Goal: Find specific page/section: Find specific page/section

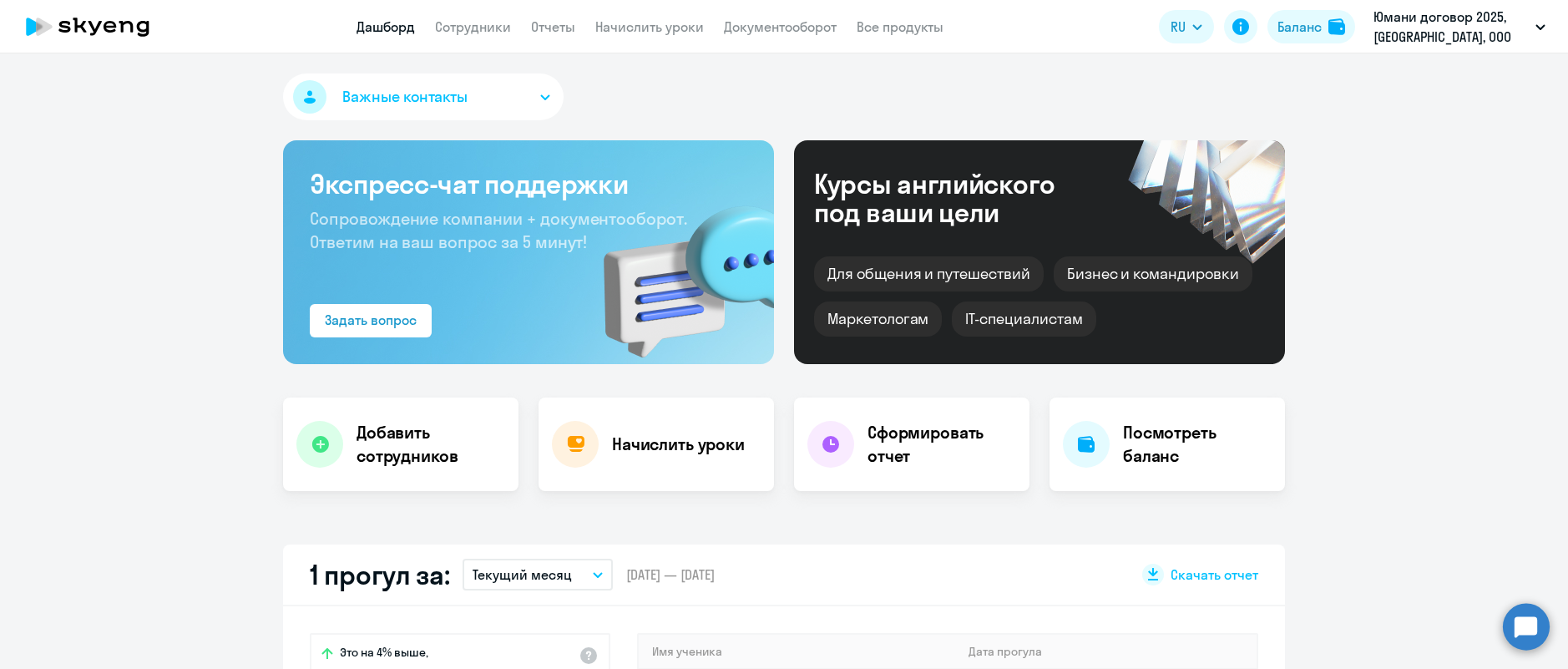
select select "30"
click at [555, 26] on link "Отчеты" at bounding box center [553, 26] width 45 height 16
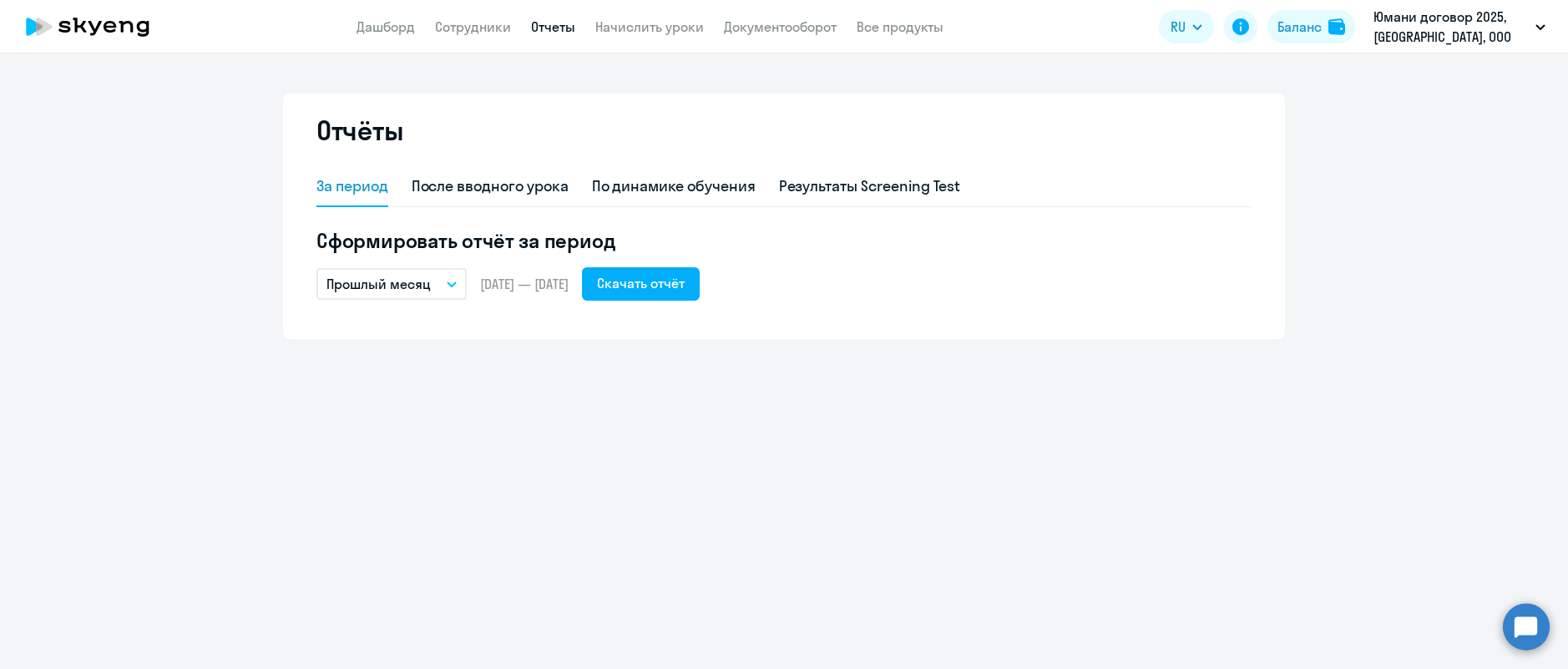
click at [462, 277] on button "Прошлый месяц" at bounding box center [391, 283] width 150 height 32
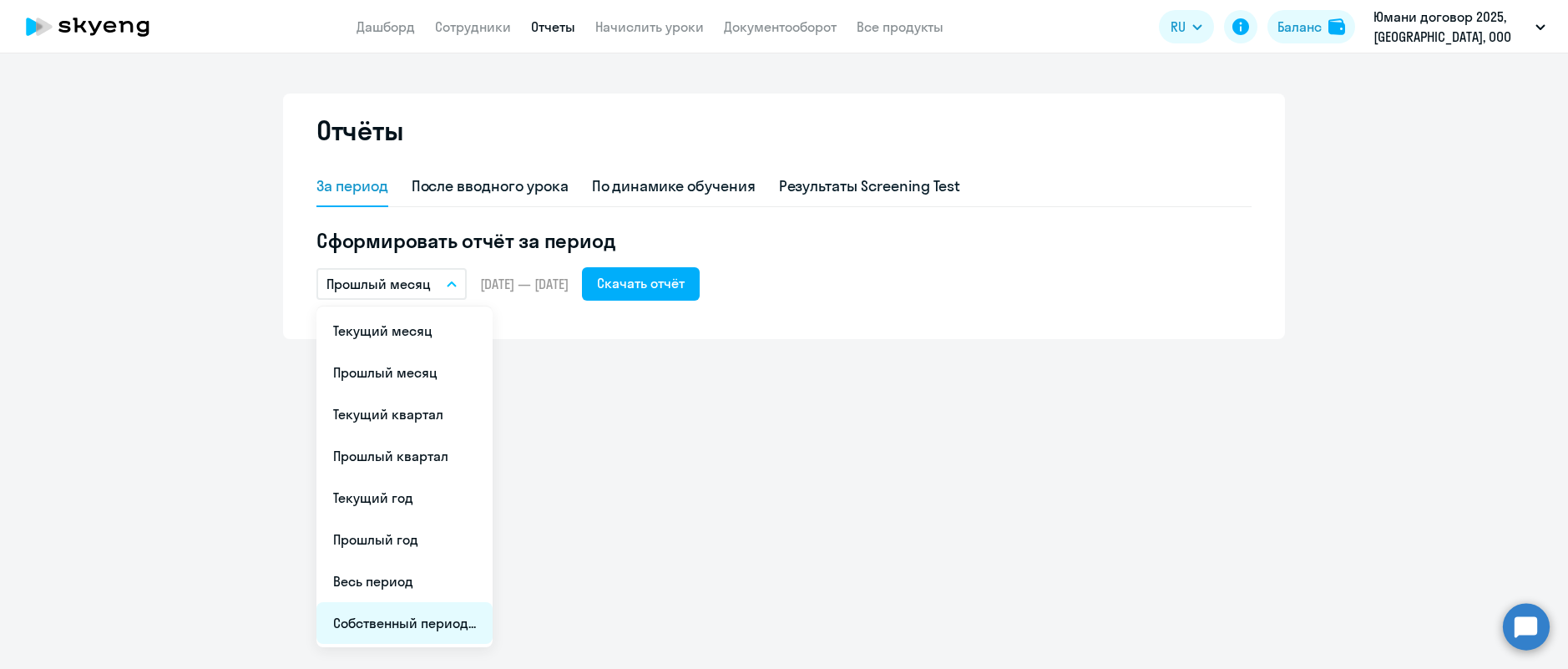
click at [416, 630] on li "Собственный период..." at bounding box center [404, 623] width 176 height 42
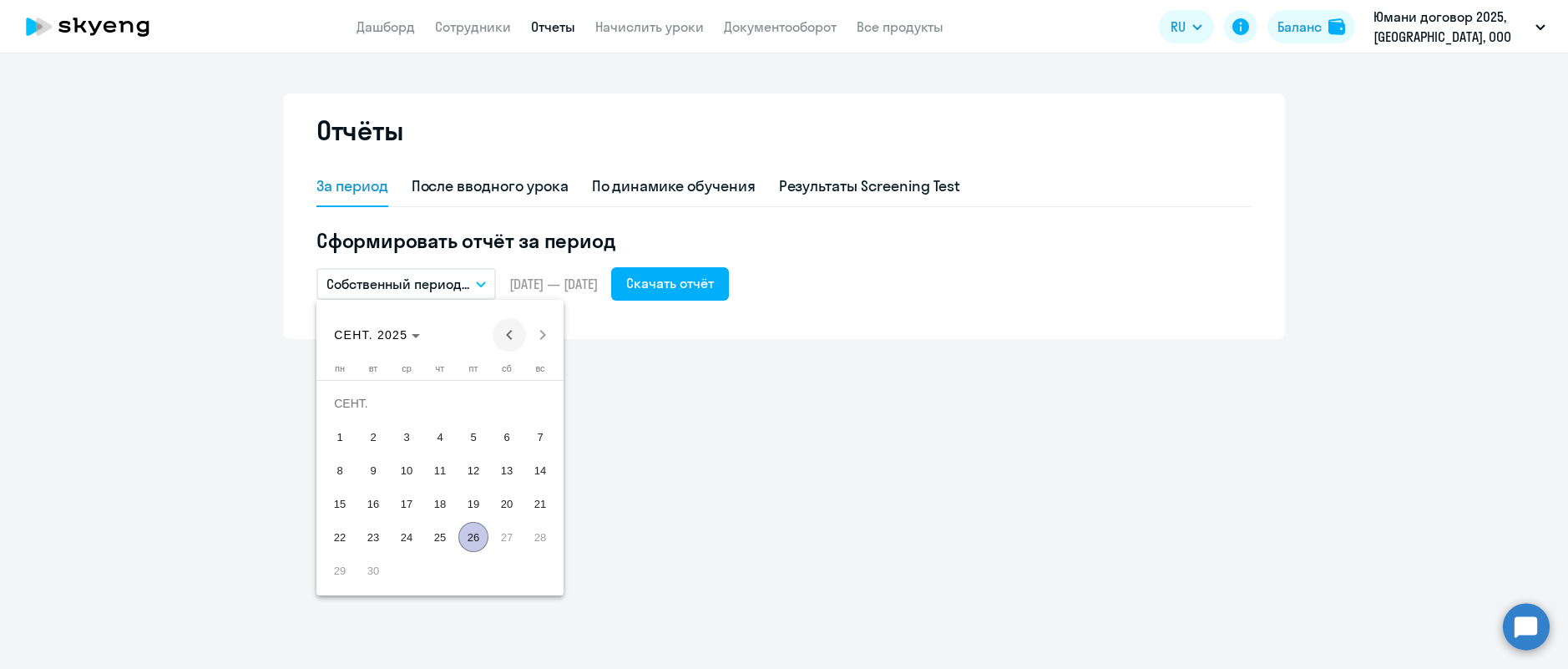
click at [504, 336] on span "Previous month" at bounding box center [509, 334] width 34 height 34
click at [342, 533] on span "25" at bounding box center [340, 537] width 30 height 30
click at [545, 338] on span "Next month" at bounding box center [542, 334] width 34 height 34
click at [404, 543] on span "24" at bounding box center [406, 537] width 30 height 30
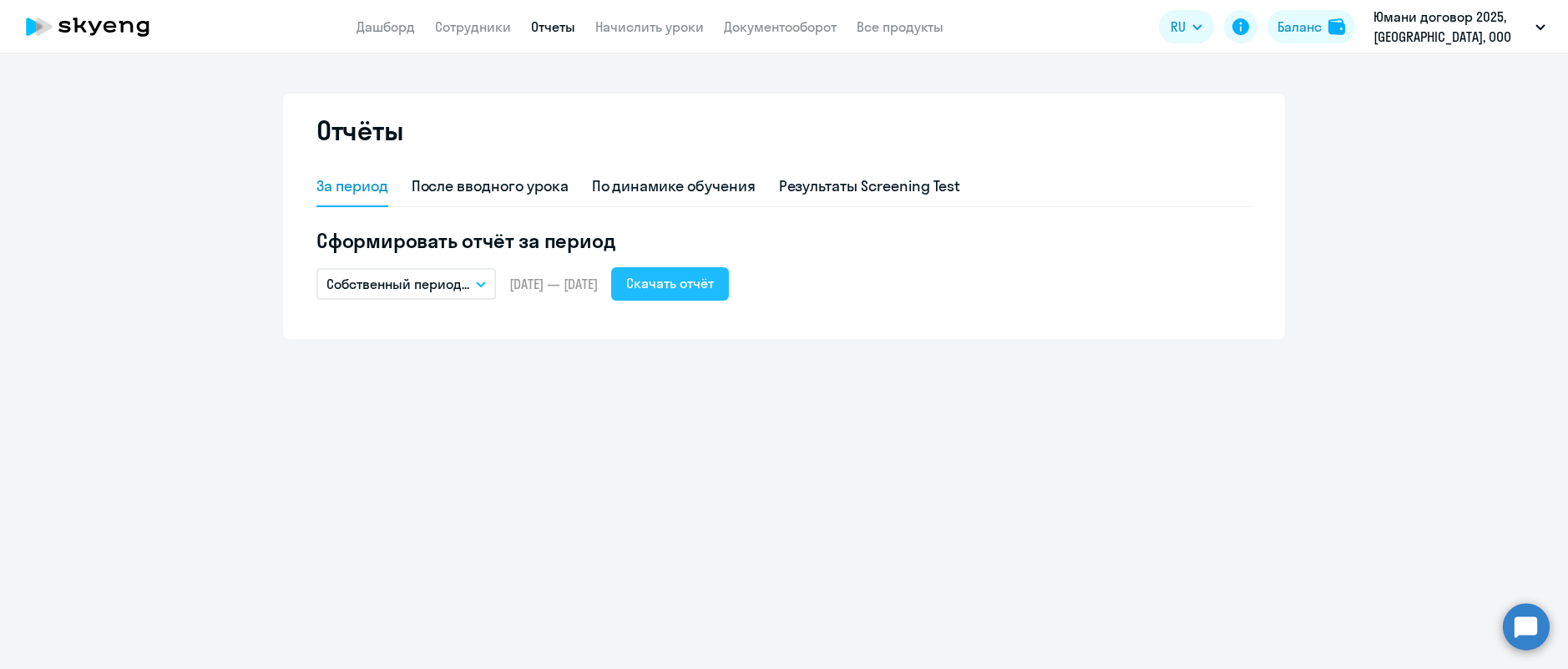
click at [714, 283] on div "Скачать отчёт" at bounding box center [670, 283] width 87 height 20
click at [714, 280] on div "Скачать отчёт" at bounding box center [670, 283] width 87 height 20
click at [493, 25] on link "Сотрудники" at bounding box center [473, 26] width 76 height 16
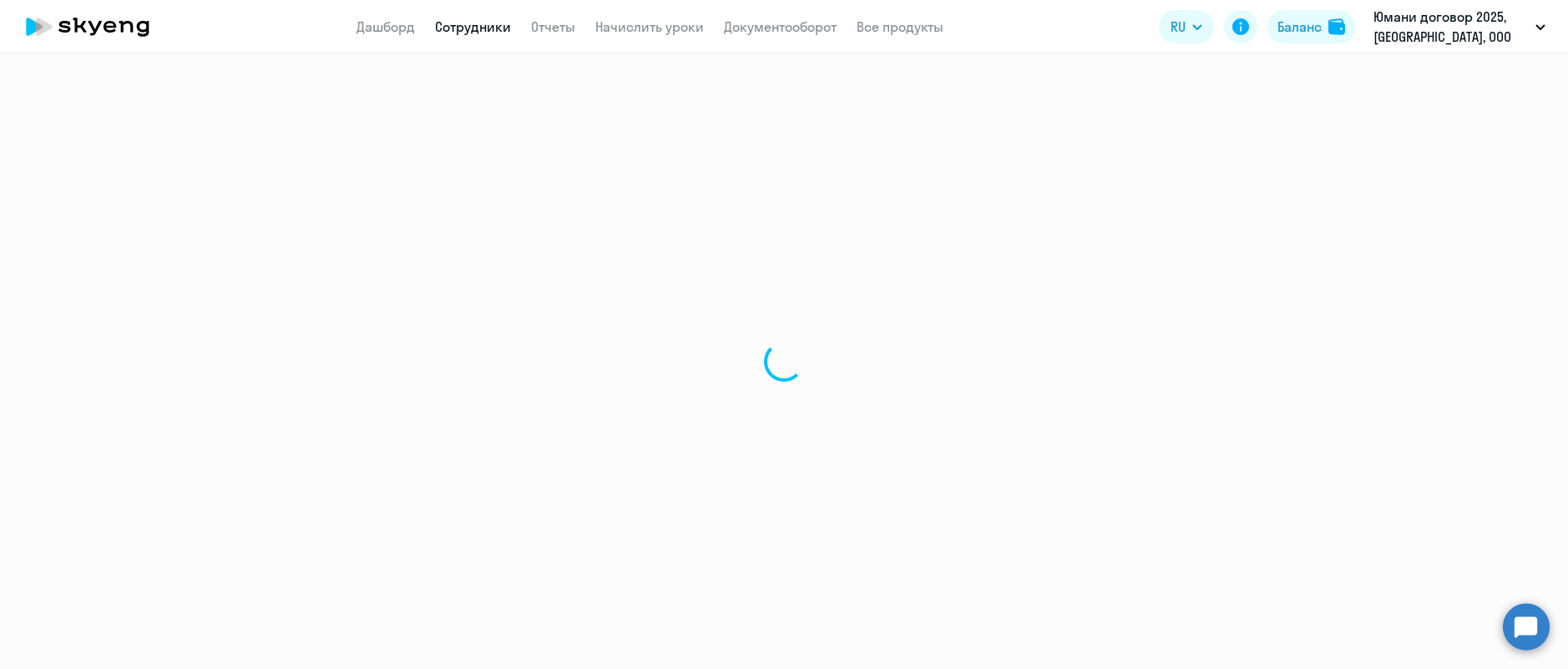
select select "30"
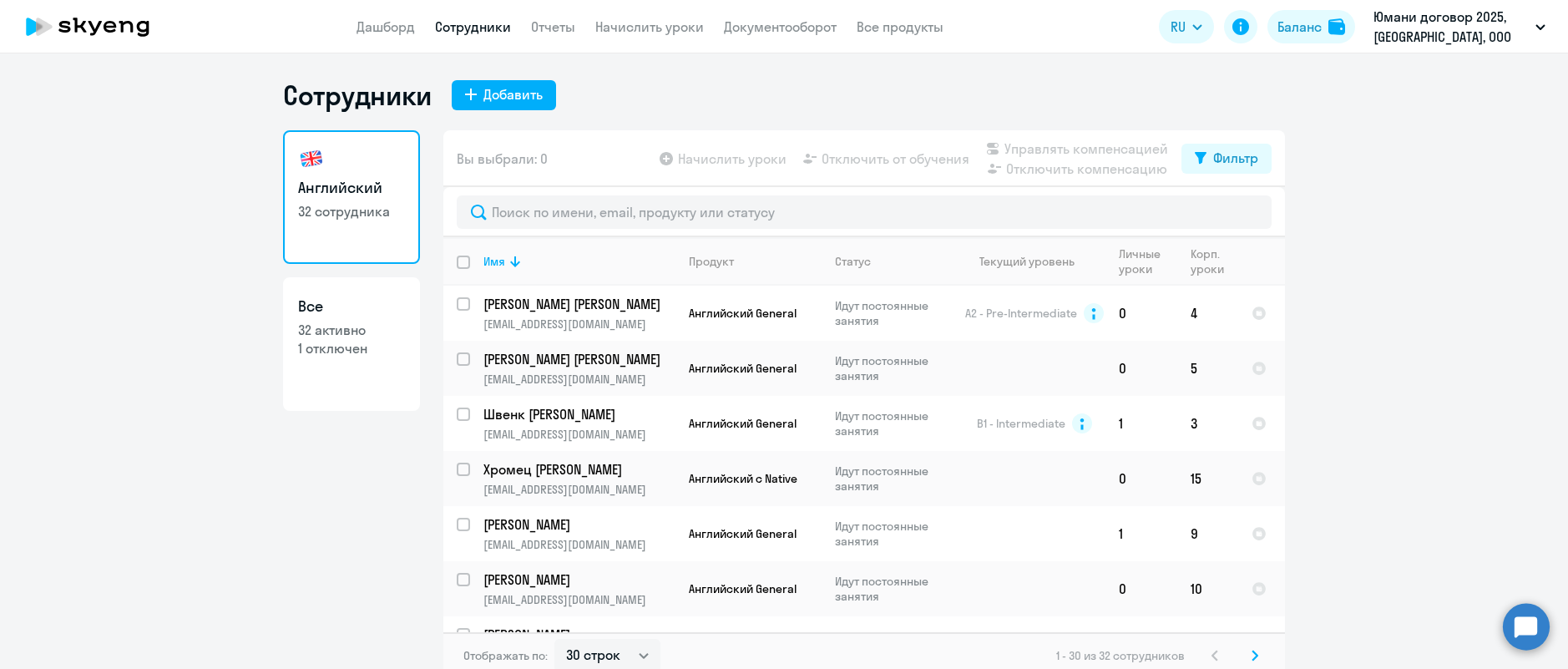
click at [567, 14] on app-header "Дашборд Сотрудники Отчеты Начислить уроки Документооборот Все продукты Дашборд …" at bounding box center [784, 26] width 1568 height 54
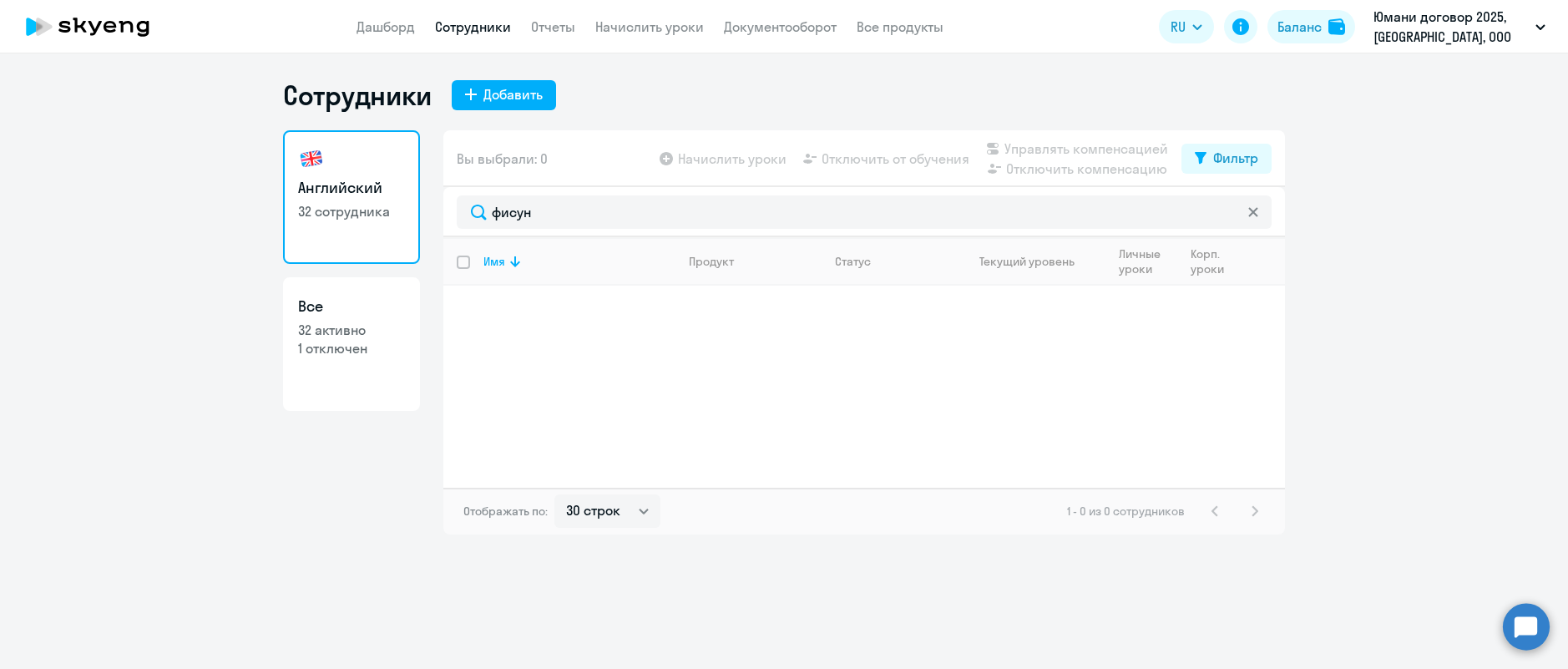
select select "30"
drag, startPoint x: 579, startPoint y: 222, endPoint x: 76, endPoint y: 149, distance: 508.3
click at [84, 160] on ng-component "Сотрудники Добавить Английский 32 сотрудника Все 32 активно 1 отключен Вы выбра…" at bounding box center [784, 306] width 1568 height 456
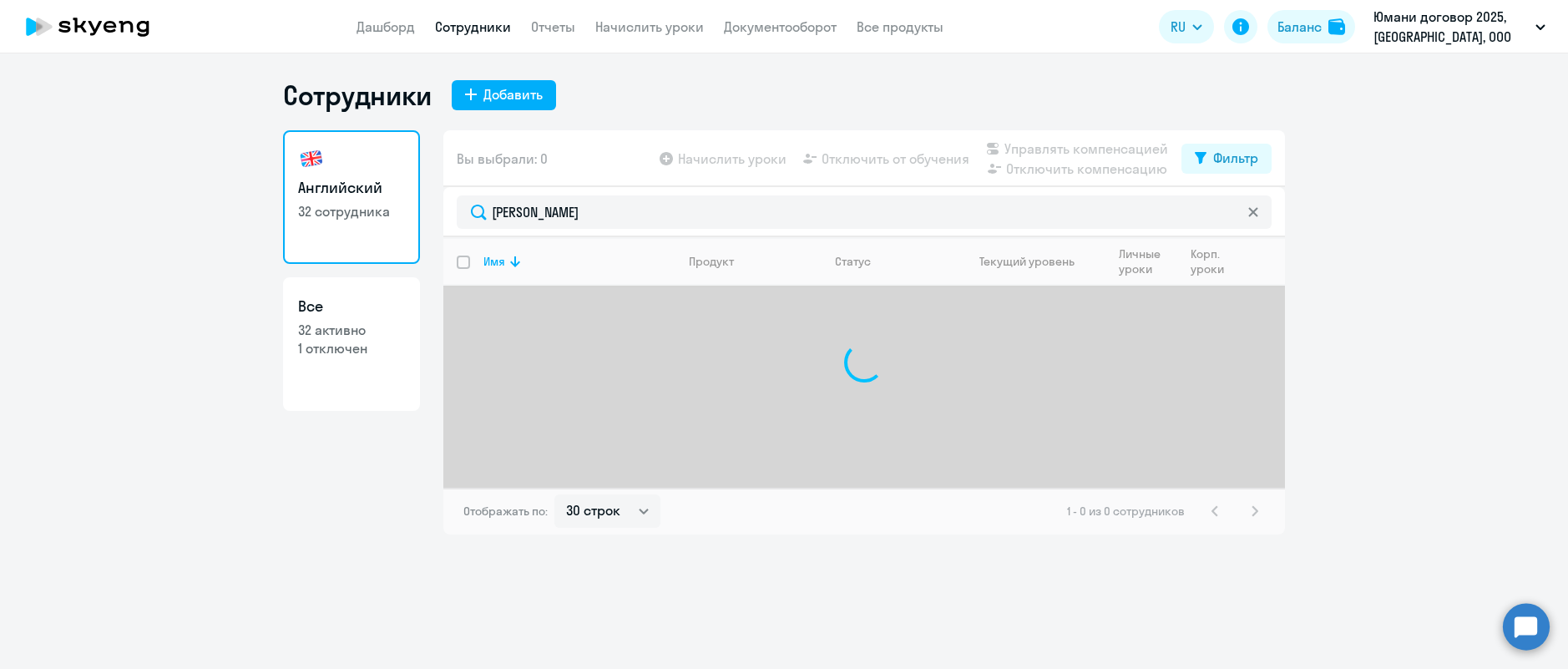
type input "зимина"
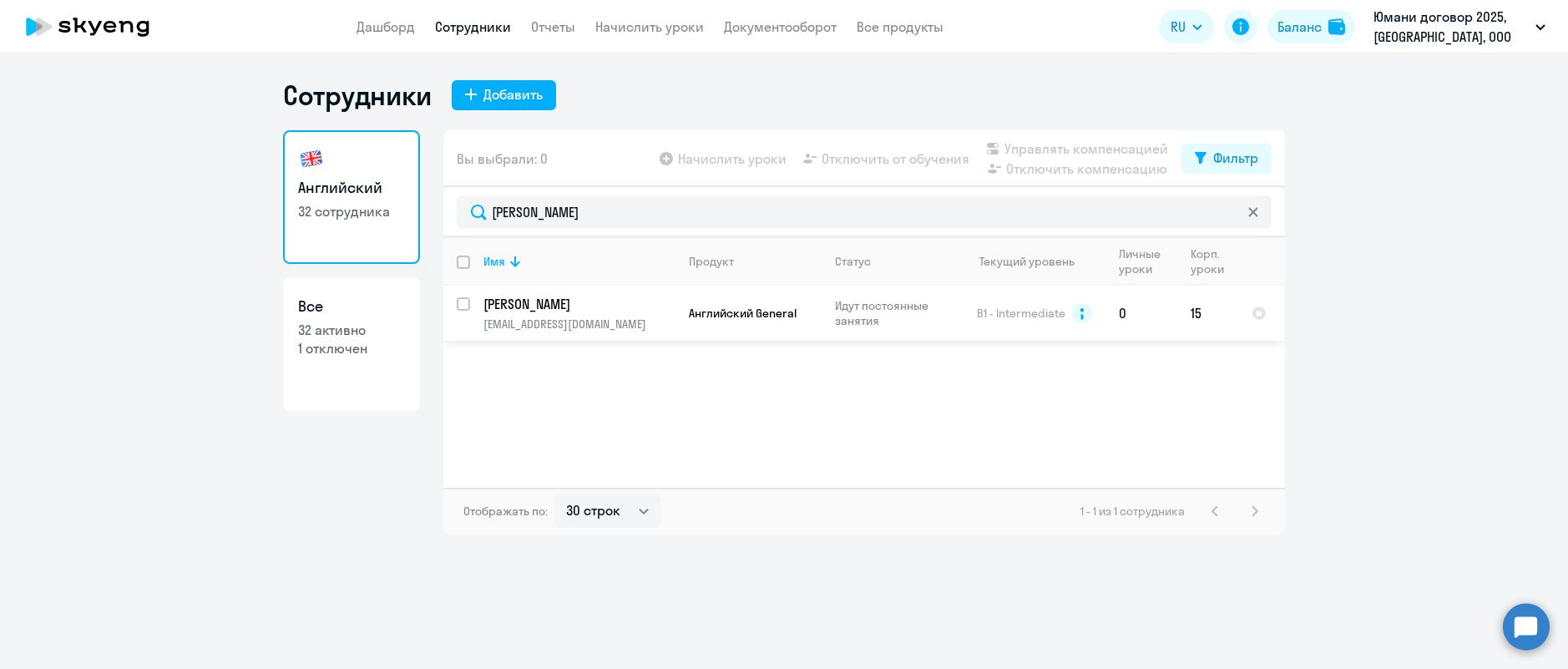
click at [600, 307] on p "[PERSON_NAME]" at bounding box center [578, 304] width 189 height 18
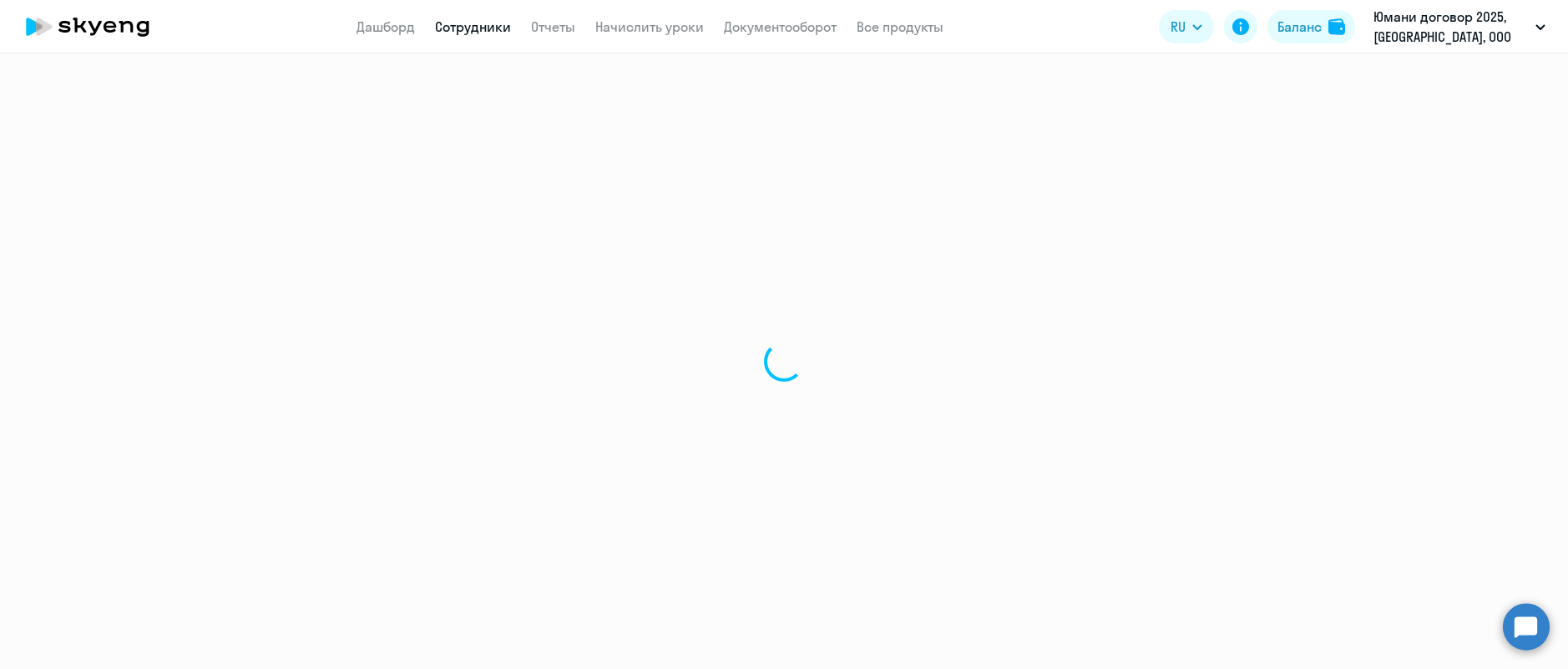
select select "english"
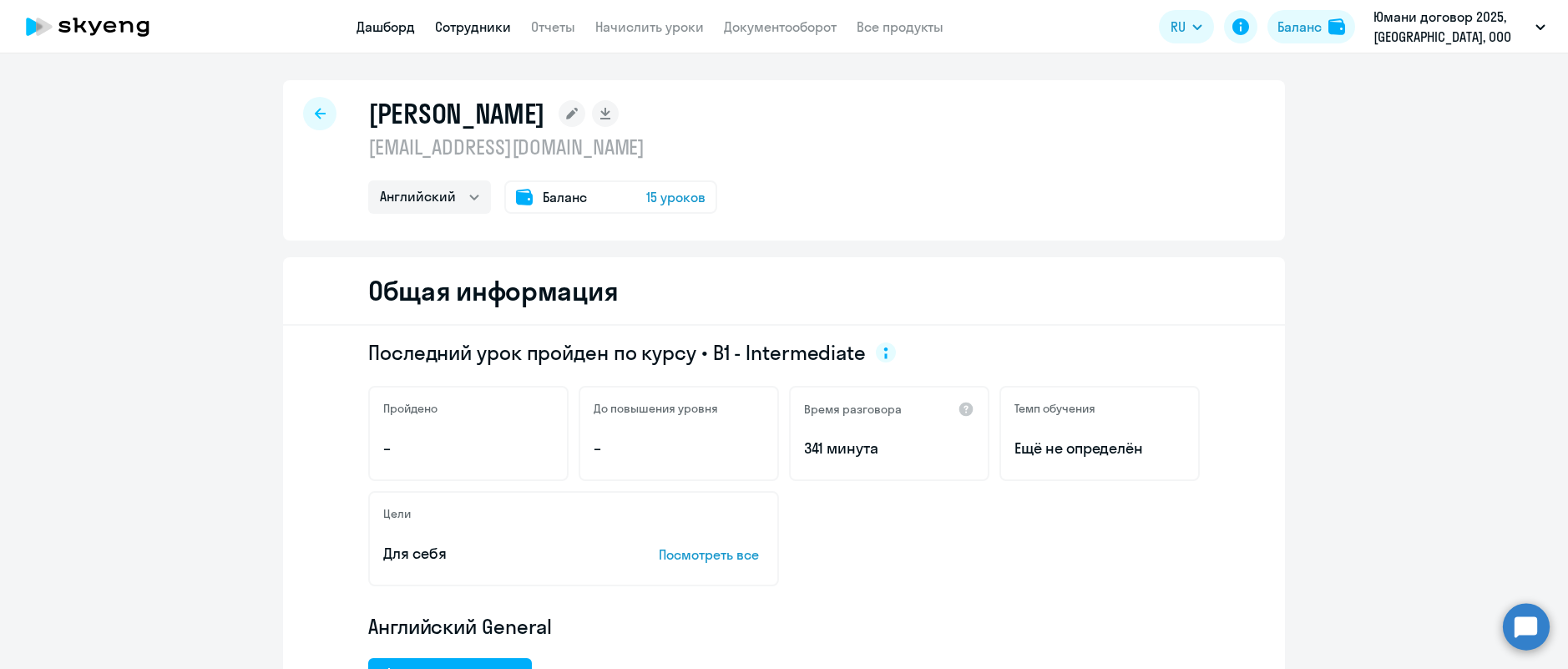
click at [378, 34] on link "Дашборд" at bounding box center [385, 26] width 58 height 16
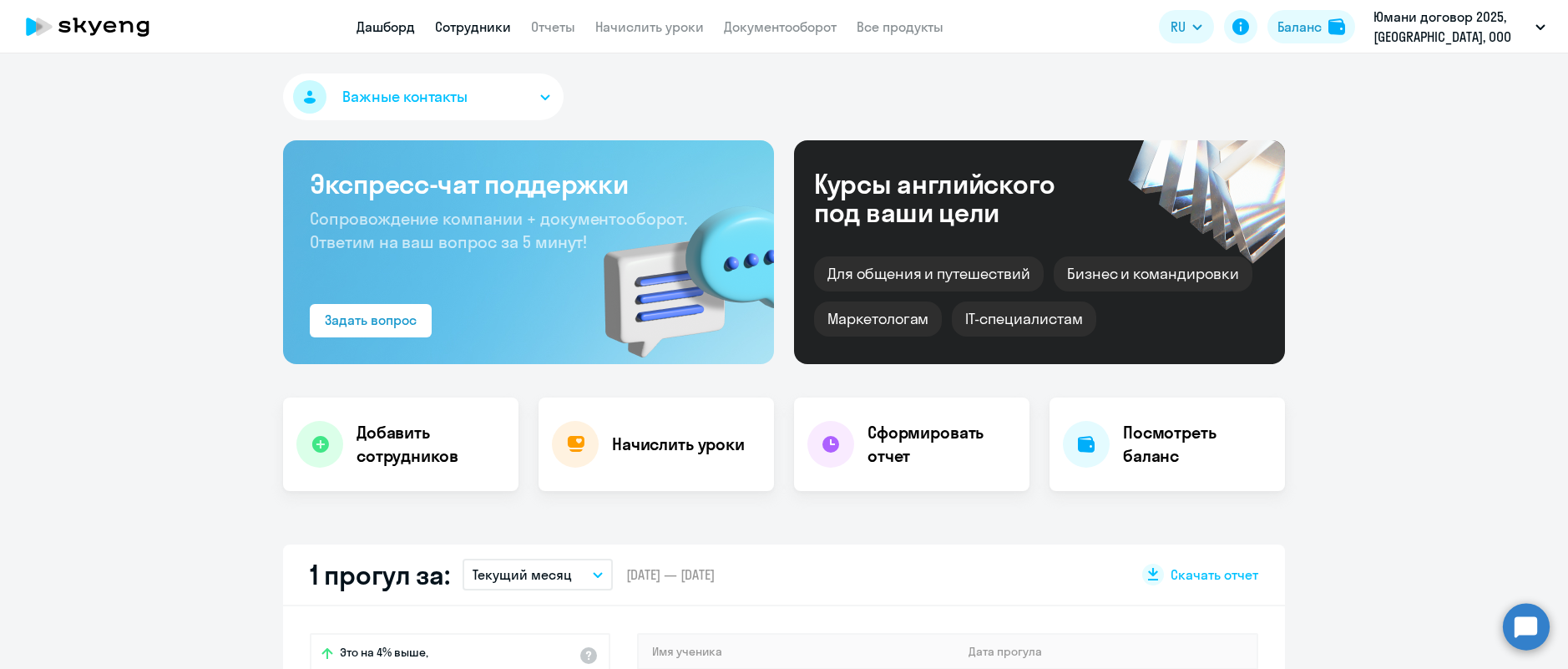
click at [464, 18] on link "Сотрудники" at bounding box center [473, 26] width 76 height 16
select select "30"
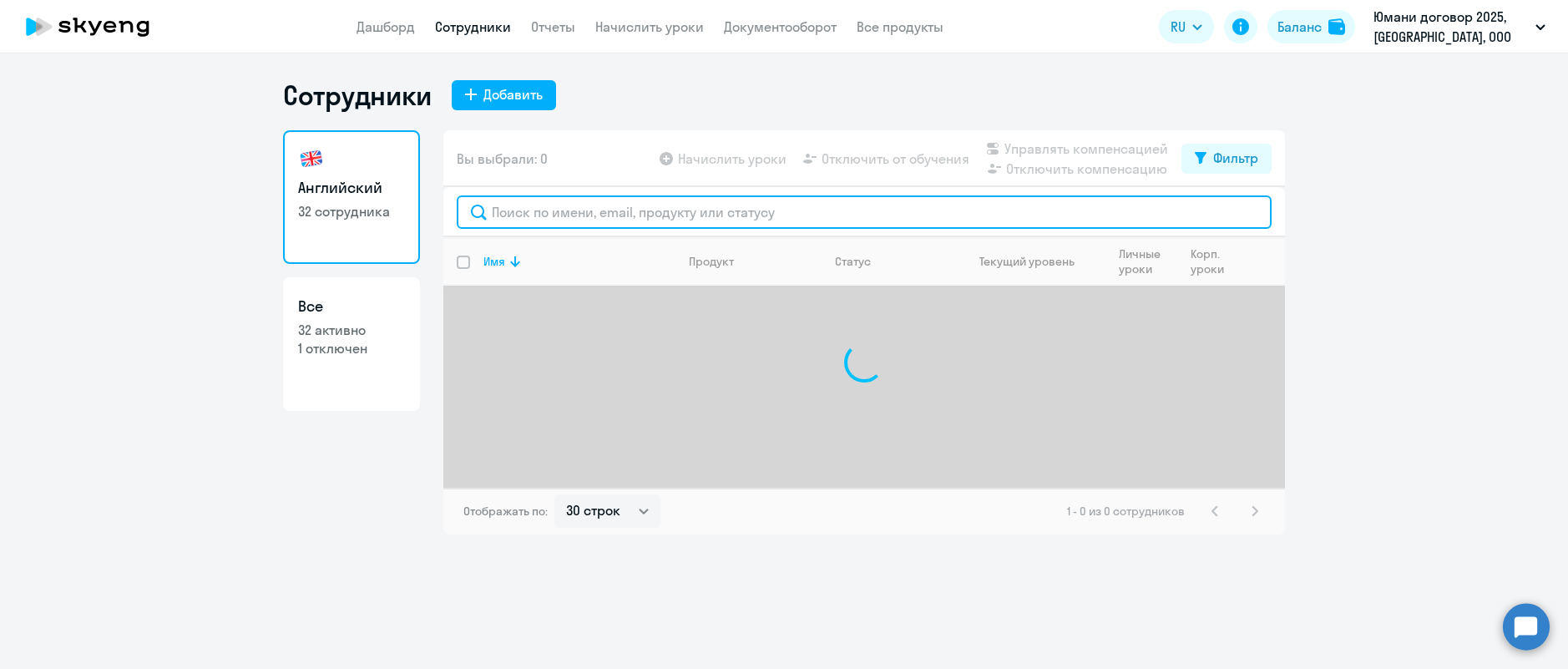
click at [535, 206] on input "text" at bounding box center [864, 211] width 815 height 34
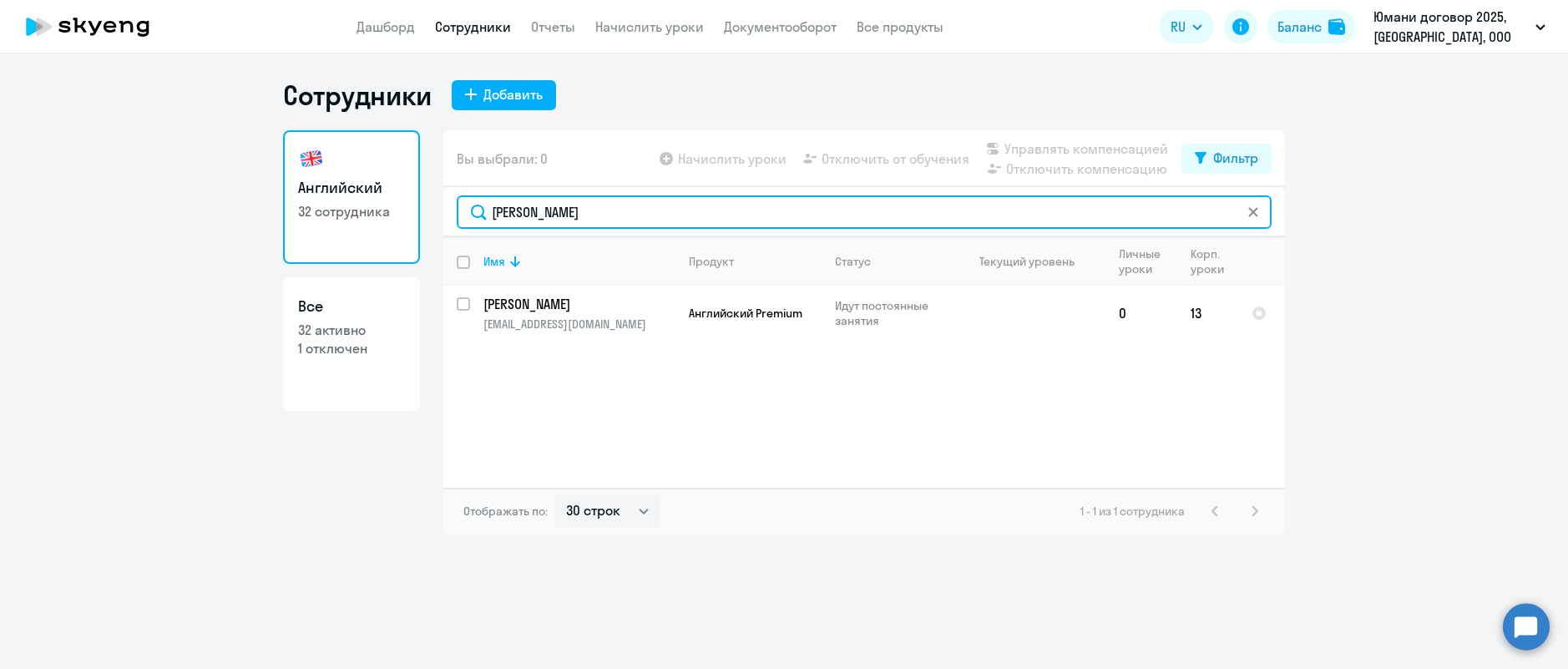
drag, startPoint x: 576, startPoint y: 207, endPoint x: 143, endPoint y: 105, distance: 444.9
click at [84, 127] on ng-component "Сотрудники Добавить Английский 32 сотрудника Все 32 активно 1 отключен Вы выбра…" at bounding box center [784, 306] width 1568 height 456
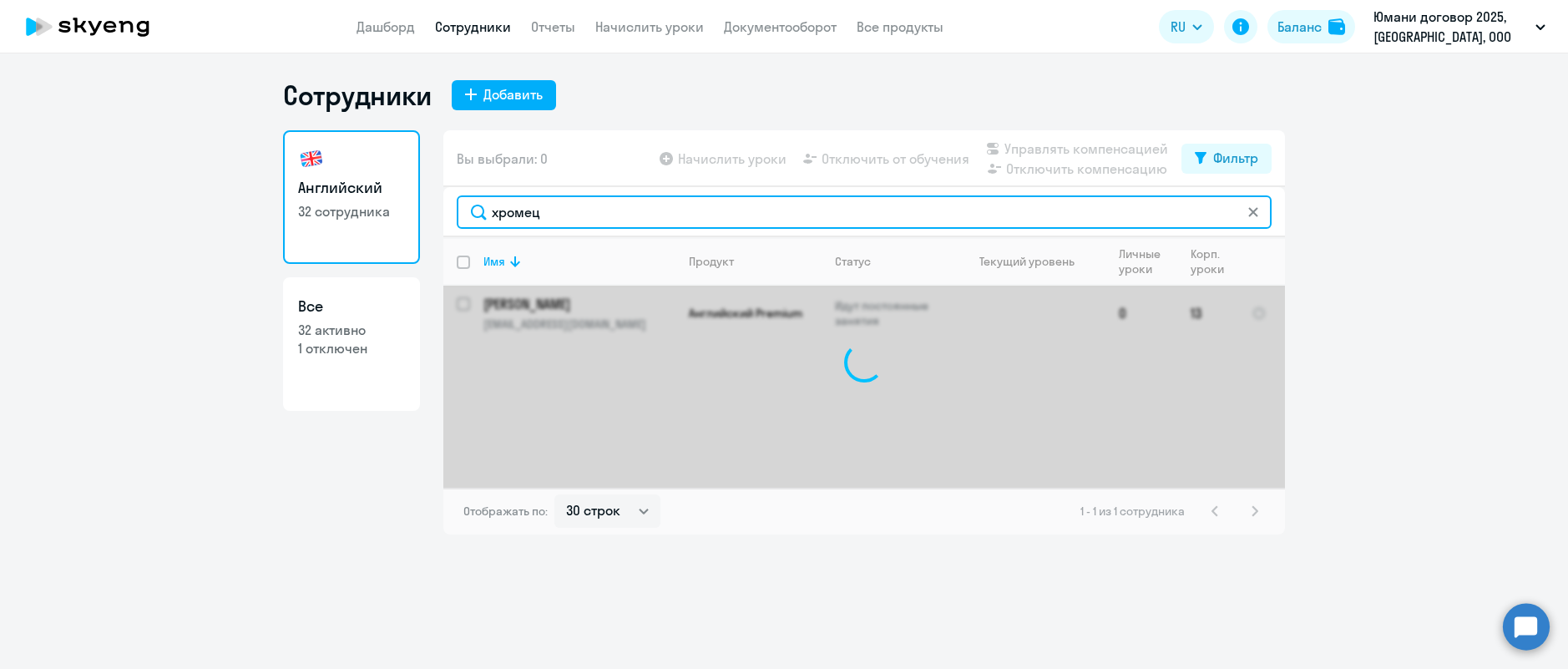
type input "хромец"
